Goal: Information Seeking & Learning: Learn about a topic

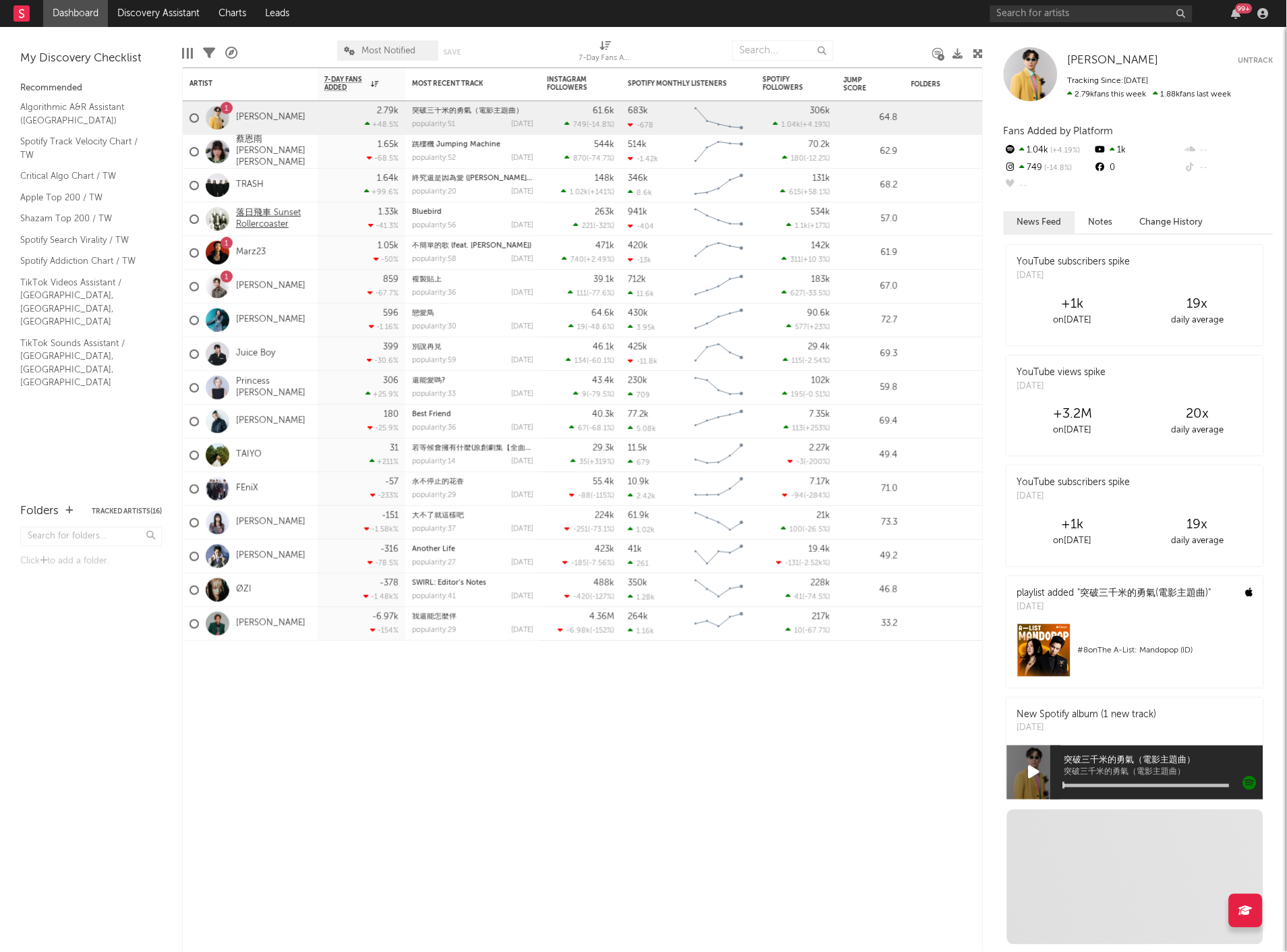
click at [274, 212] on link "落日飛車 Sunset Rollercoaster" at bounding box center [273, 220] width 75 height 23
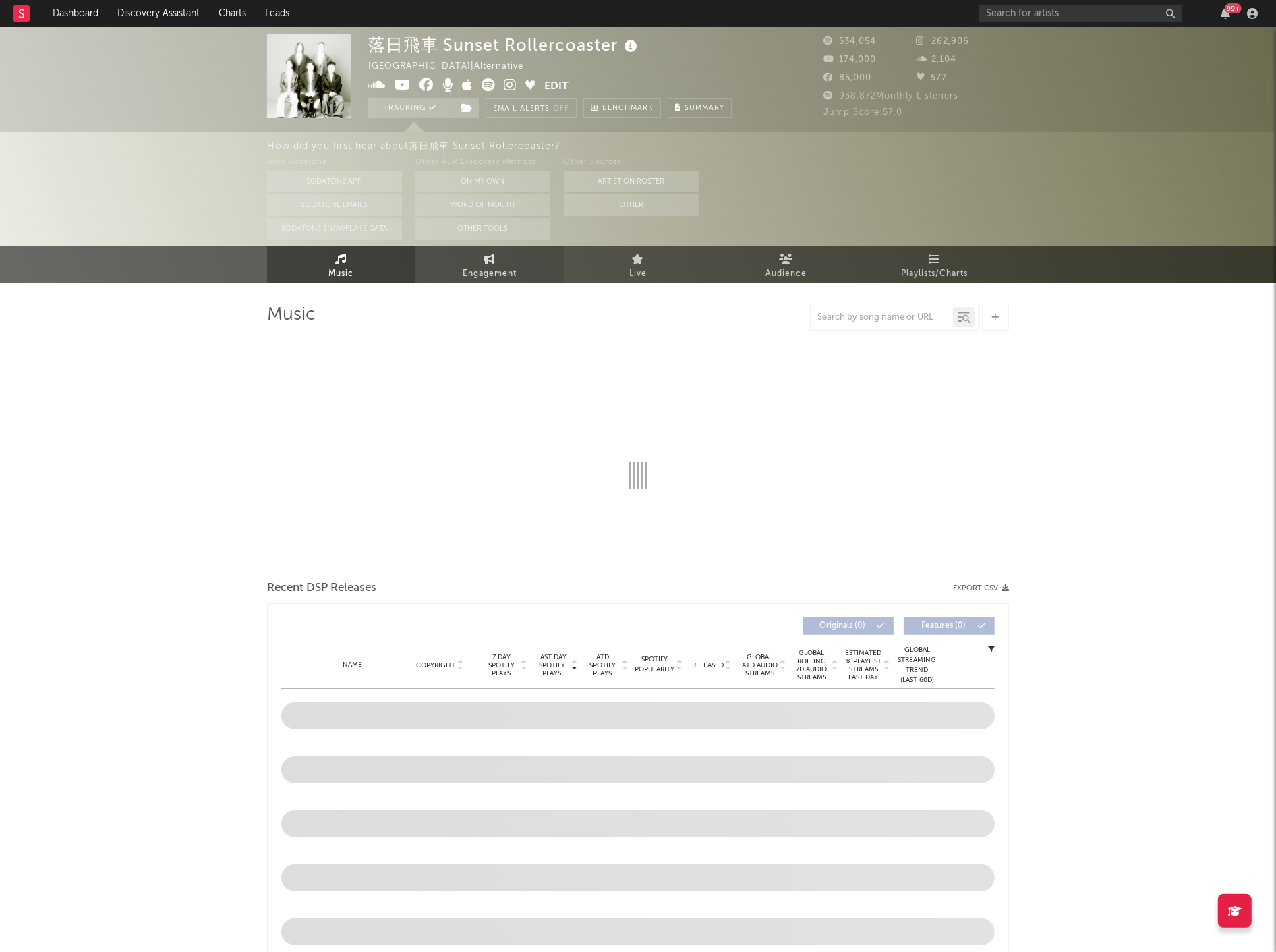
click at [497, 257] on link "Engagement" at bounding box center [489, 265] width 149 height 37
select select "1w"
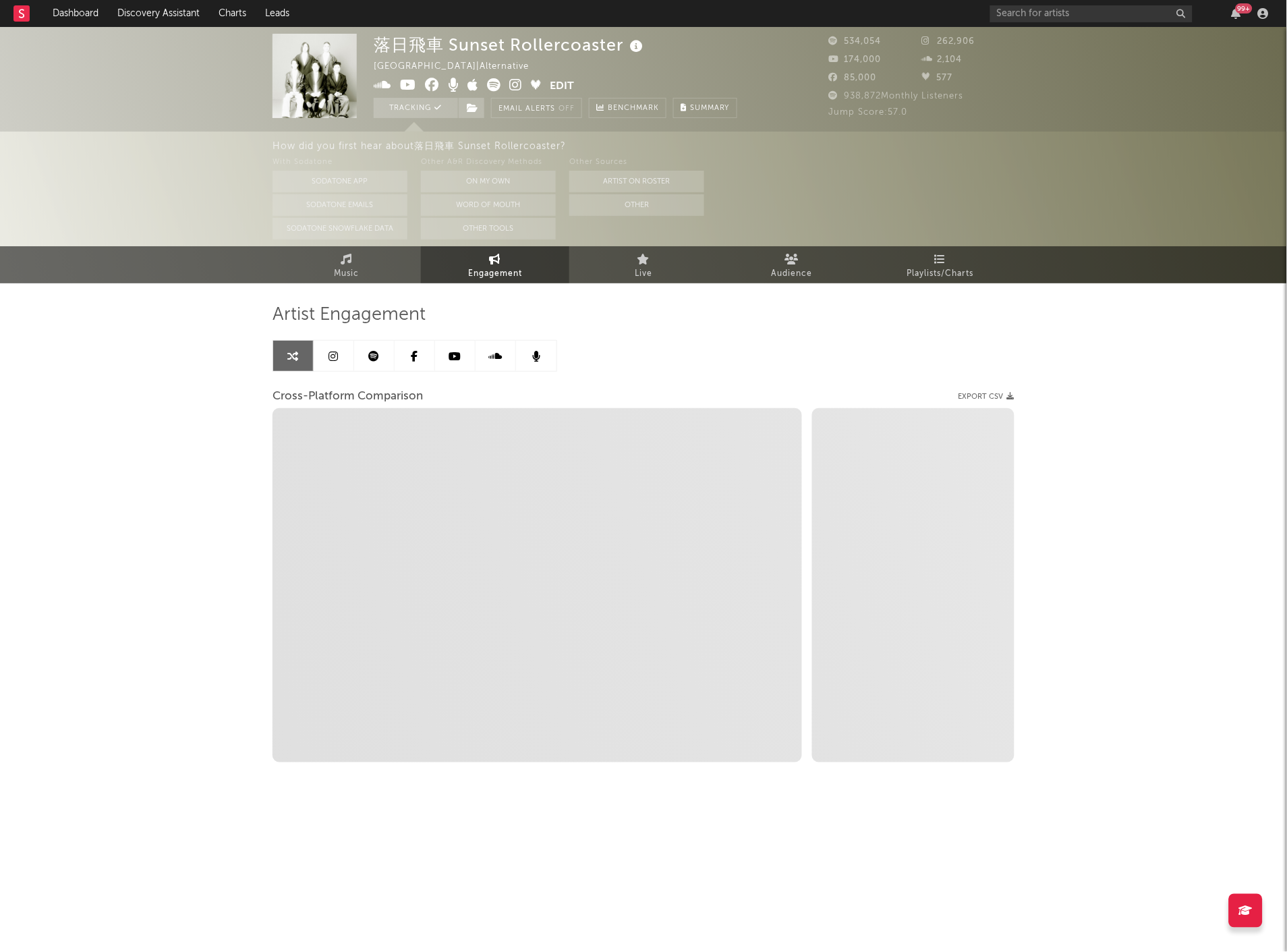
select select "1m"
